Goal: Share content: Share content

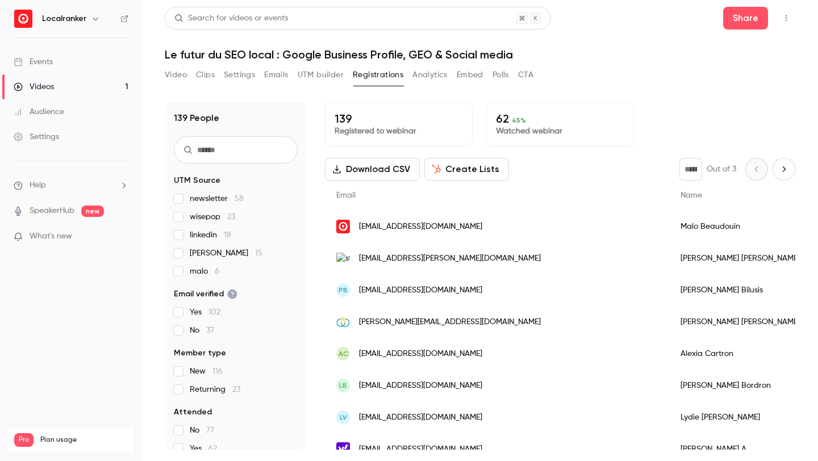
click at [438, 78] on button "Analytics" at bounding box center [429, 75] width 35 height 18
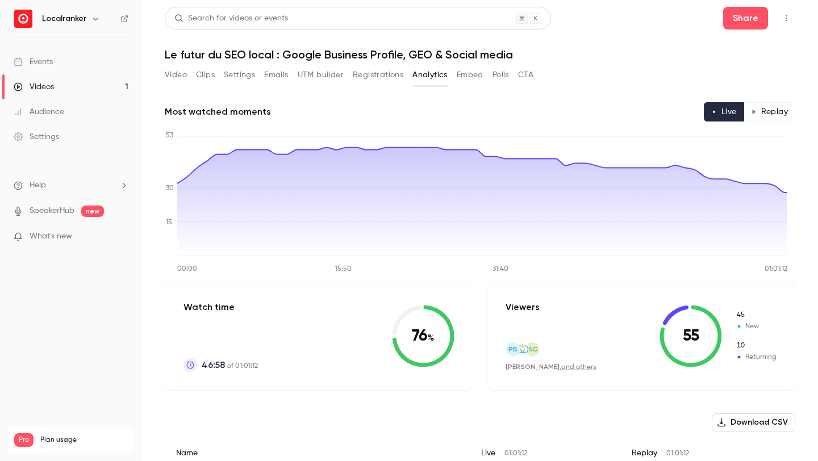
click at [743, 109] on button "Replay" at bounding box center [769, 111] width 52 height 19
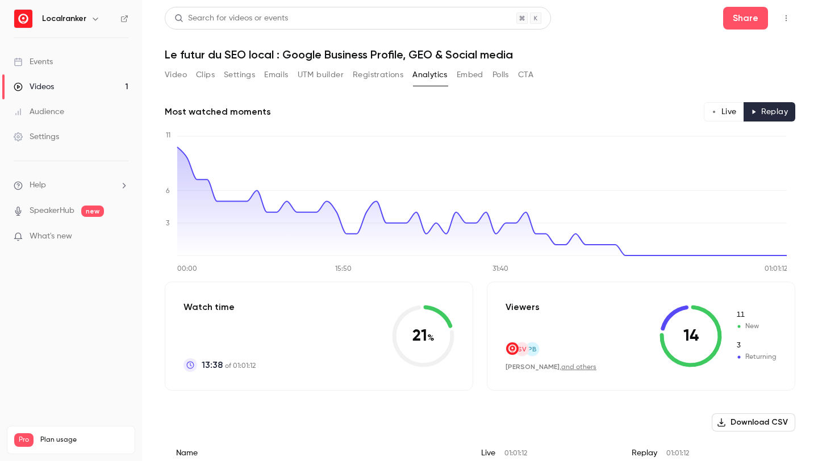
click at [572, 366] on link "and others" at bounding box center [578, 367] width 35 height 7
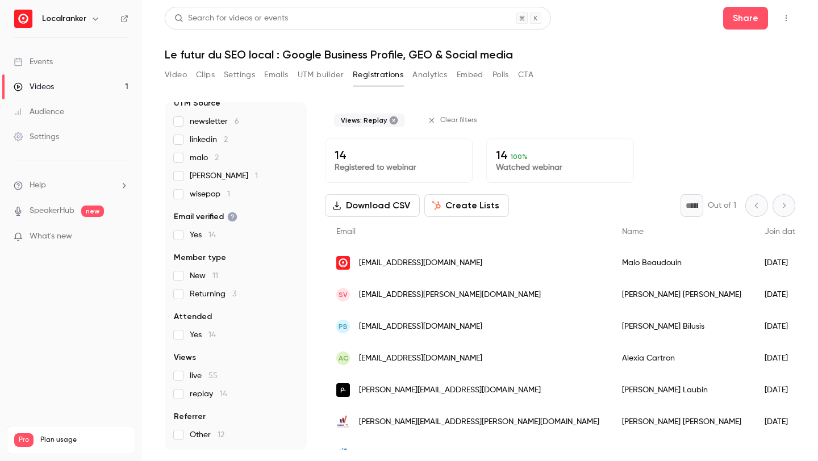
click at [178, 75] on button "Video" at bounding box center [176, 75] width 22 height 18
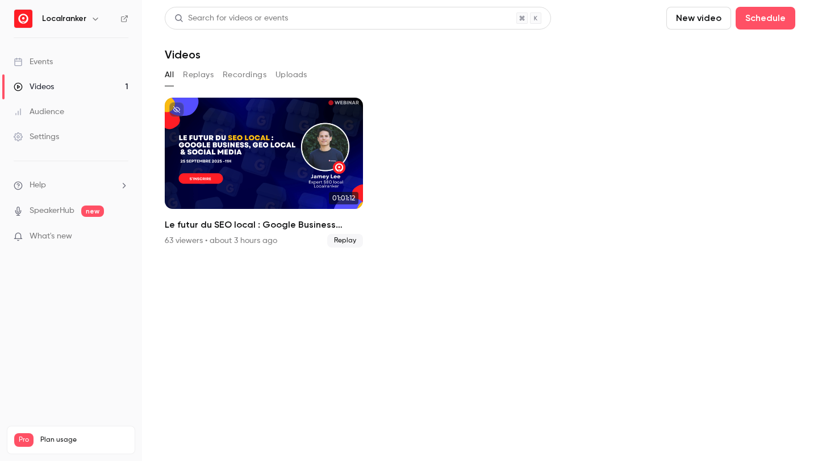
click at [83, 86] on link "Videos 1" at bounding box center [71, 86] width 142 height 25
click at [66, 82] on link "Videos 1" at bounding box center [71, 86] width 142 height 25
click at [69, 62] on link "Events" at bounding box center [71, 61] width 142 height 25
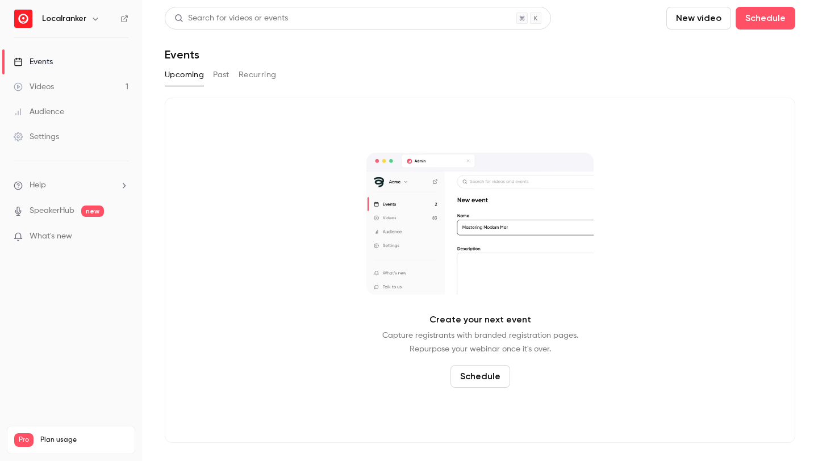
click at [222, 72] on button "Past" at bounding box center [221, 75] width 16 height 18
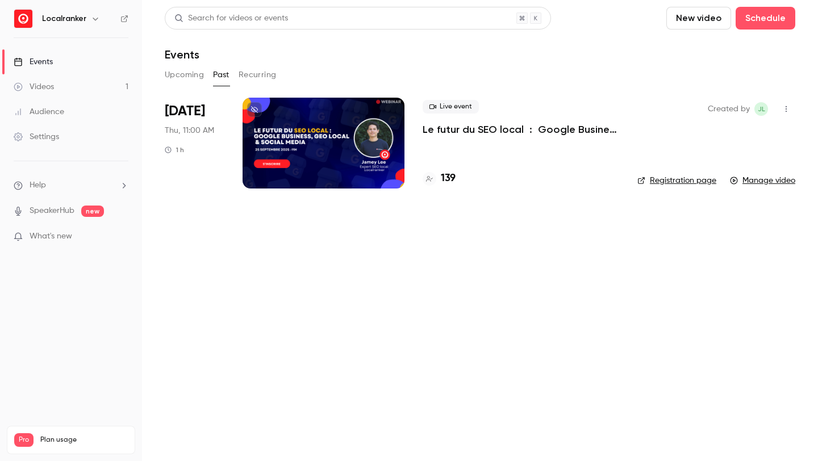
click at [292, 157] on div at bounding box center [323, 143] width 162 height 91
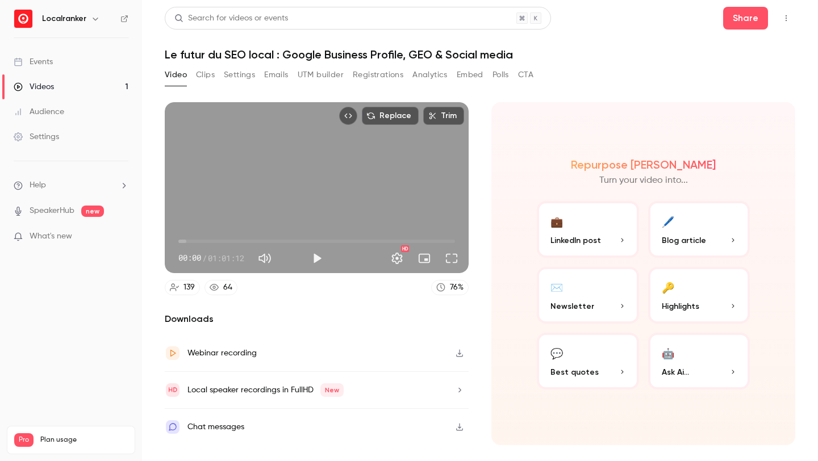
click at [561, 229] on button "💼 LinkedIn post" at bounding box center [588, 229] width 102 height 57
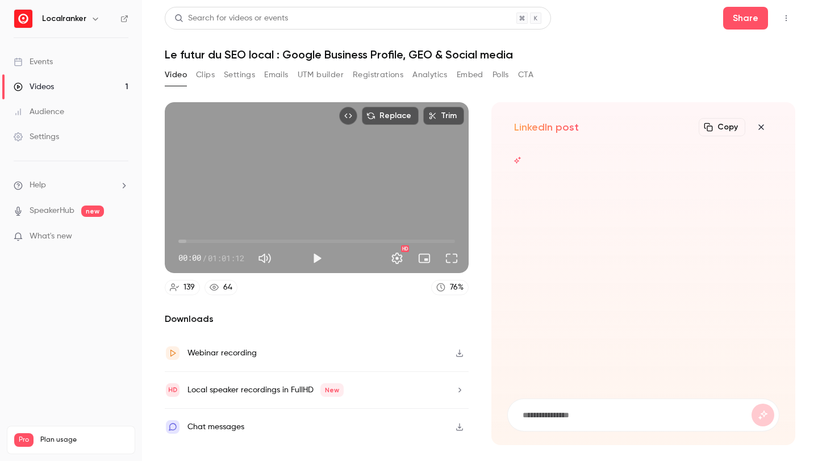
click at [759, 126] on icon "button" at bounding box center [760, 126] width 5 height 5
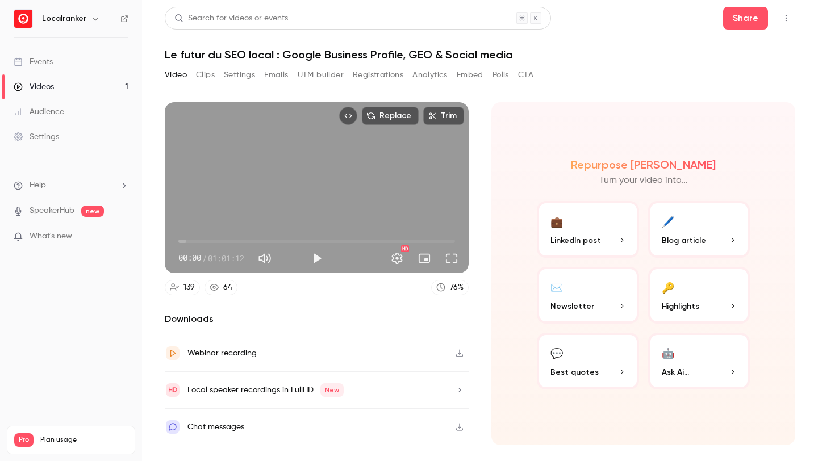
click at [682, 304] on span "Highlights" at bounding box center [679, 306] width 37 height 12
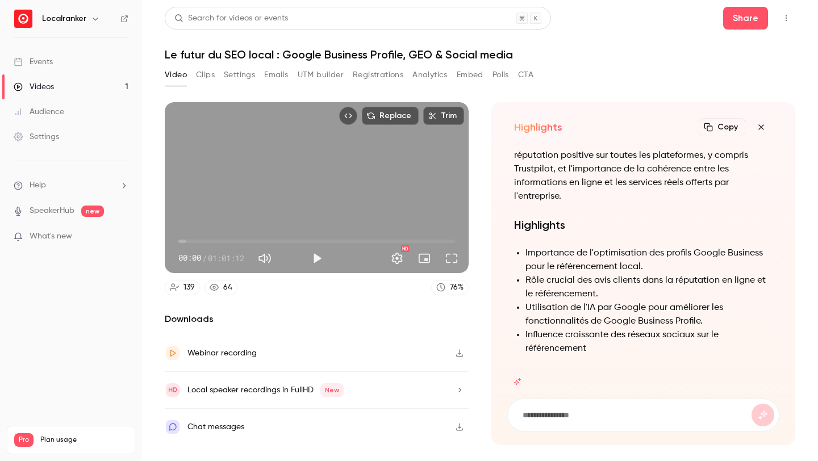
click at [761, 123] on icon "button" at bounding box center [761, 127] width 14 height 9
